Goal: Communication & Community: Answer question/provide support

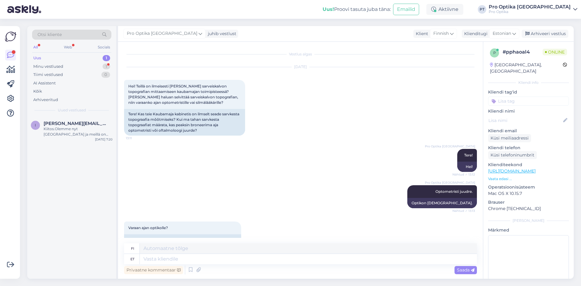
scroll to position [253, 0]
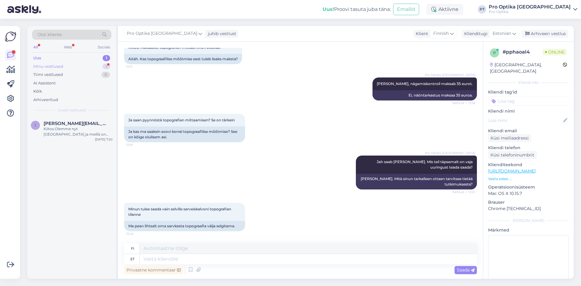
click at [107, 64] on div "1" at bounding box center [107, 67] width 8 height 6
click at [74, 141] on div "p #pphaoal4 1 Minun tulee saada vain selville sarveiskalvoni topografian tilann…" at bounding box center [71, 130] width 89 height 27
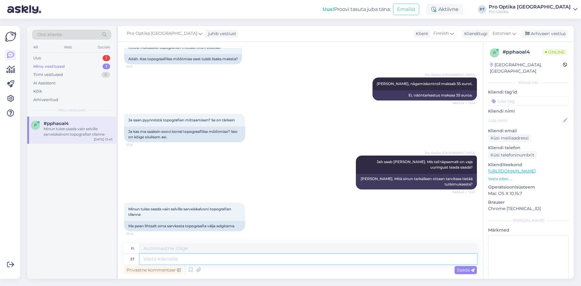
click at [229, 256] on textarea at bounding box center [308, 259] width 337 height 10
type textarea "Jah,"
type textarea "Kyllä"
type textarea "Jah,"
type textarea "Kyllä,"
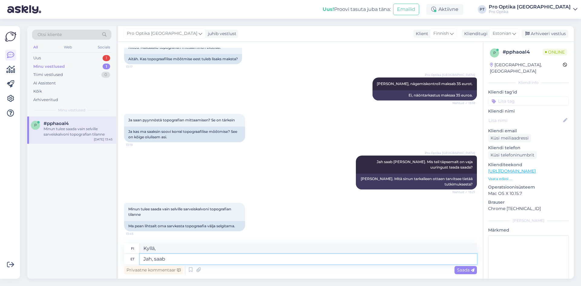
type textarea "Jah, saab."
type textarea "Kyllä, voit."
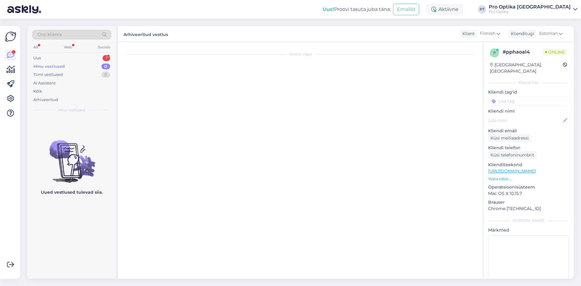
scroll to position [0, 0]
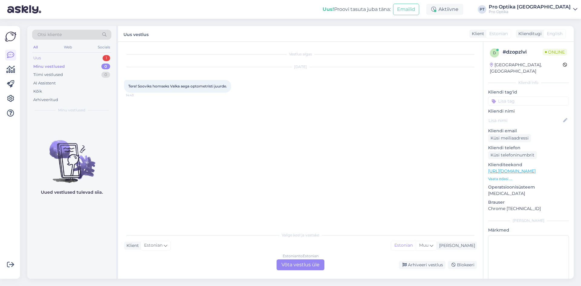
click at [76, 59] on div "Uus 1" at bounding box center [71, 58] width 79 height 8
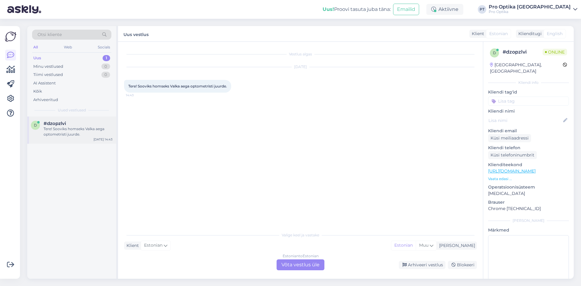
click at [77, 135] on div "Tere! Sooviks homseks Valka aega optometristi juurde." at bounding box center [78, 131] width 69 height 11
click at [296, 268] on div "Estonian to Estonian Võta vestlus üle" at bounding box center [301, 264] width 48 height 11
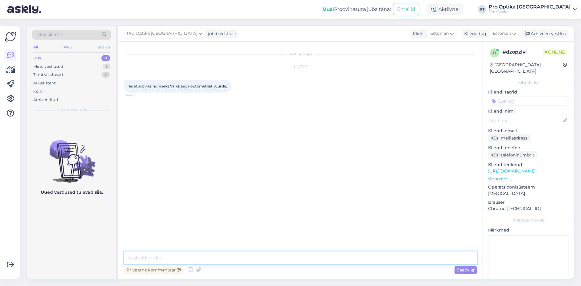
click at [305, 259] on textarea at bounding box center [300, 258] width 353 height 13
type textarea "Tere!"
click at [190, 273] on icon at bounding box center [190, 269] width 7 height 9
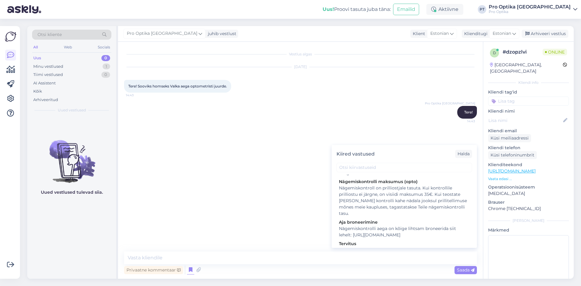
scroll to position [121, 0]
click at [441, 232] on div "Nägemiskontrolli aega on kõige lihtsam broneerida siit lehelt: [URL][DOMAIN_NAM…" at bounding box center [404, 229] width 131 height 13
type textarea "Nägemiskontrolli aega on kõige lihtsam broneerida siit lehelt: [URL][DOMAIN_NAM…"
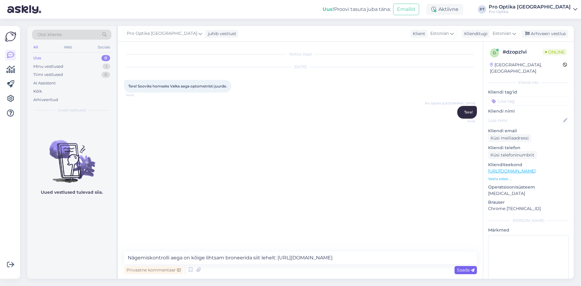
click at [458, 273] on div "Saada" at bounding box center [466, 270] width 22 height 8
